Goal: Use online tool/utility: Utilize a website feature to perform a specific function

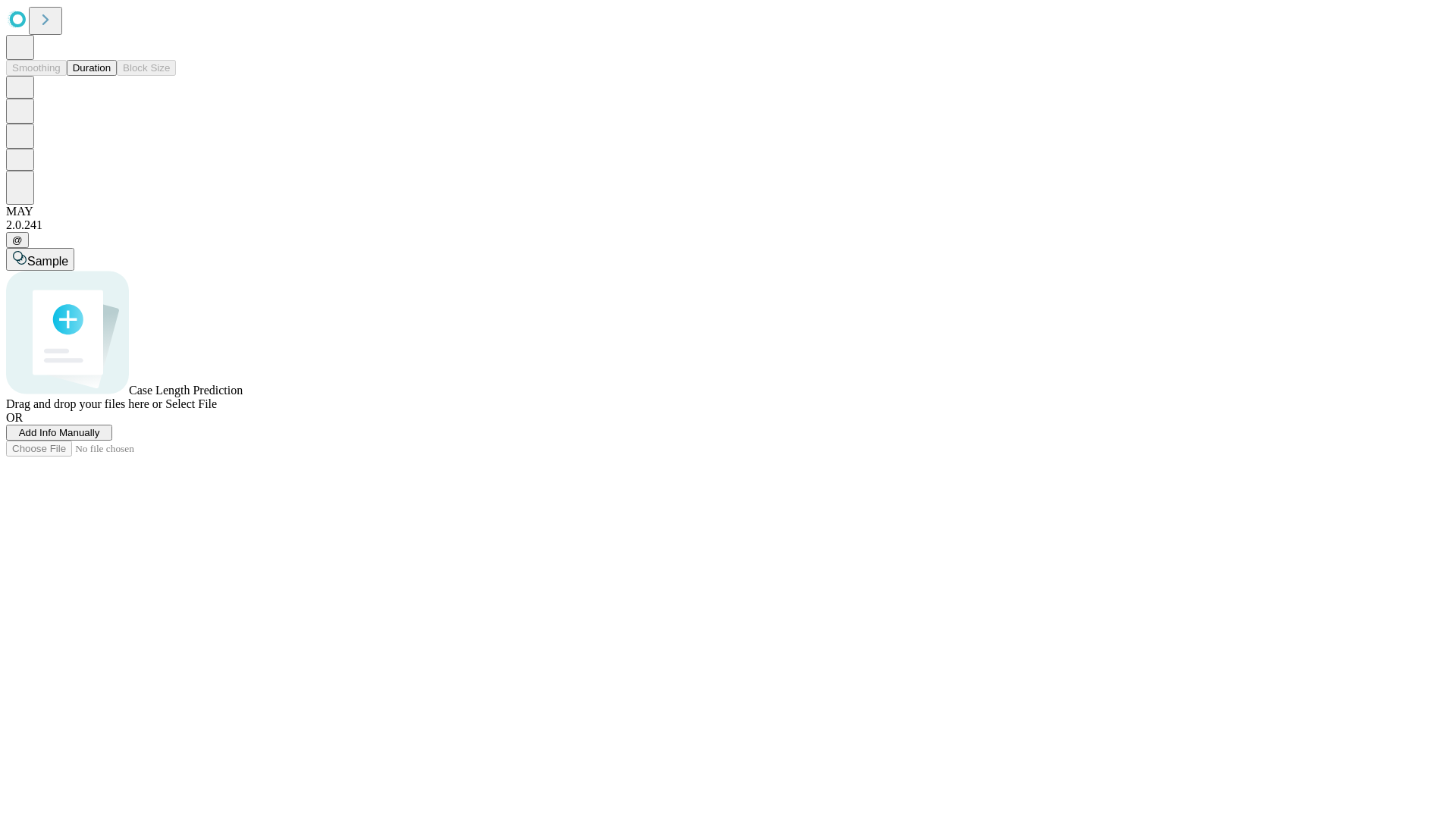
click at [110, 76] on button "Duration" at bounding box center [92, 67] width 50 height 16
click at [68, 255] on span "Sample" at bounding box center [47, 262] width 41 height 13
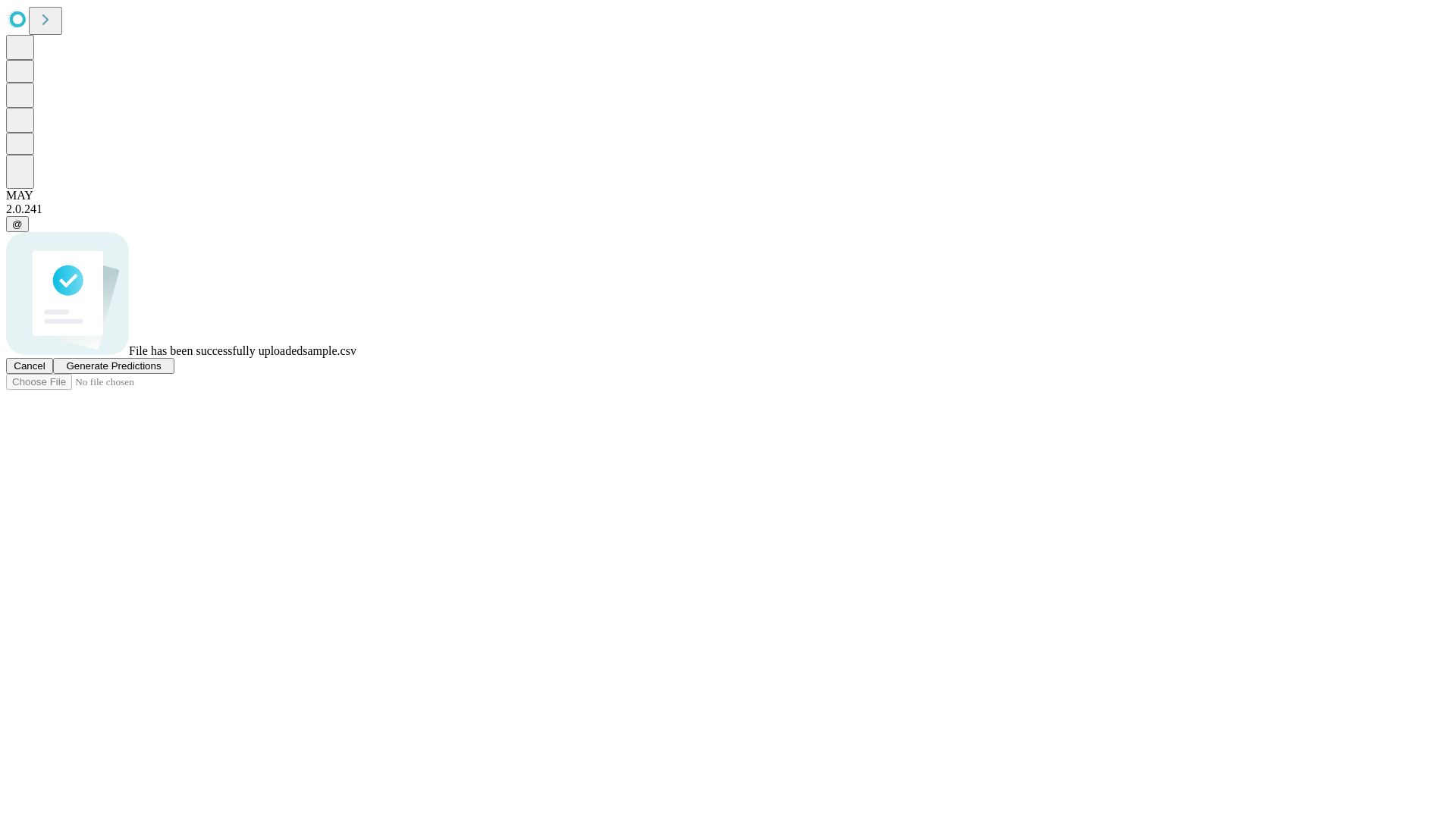
click at [161, 372] on span "Generate Predictions" at bounding box center [114, 366] width 95 height 11
